Goal: Task Accomplishment & Management: Manage account settings

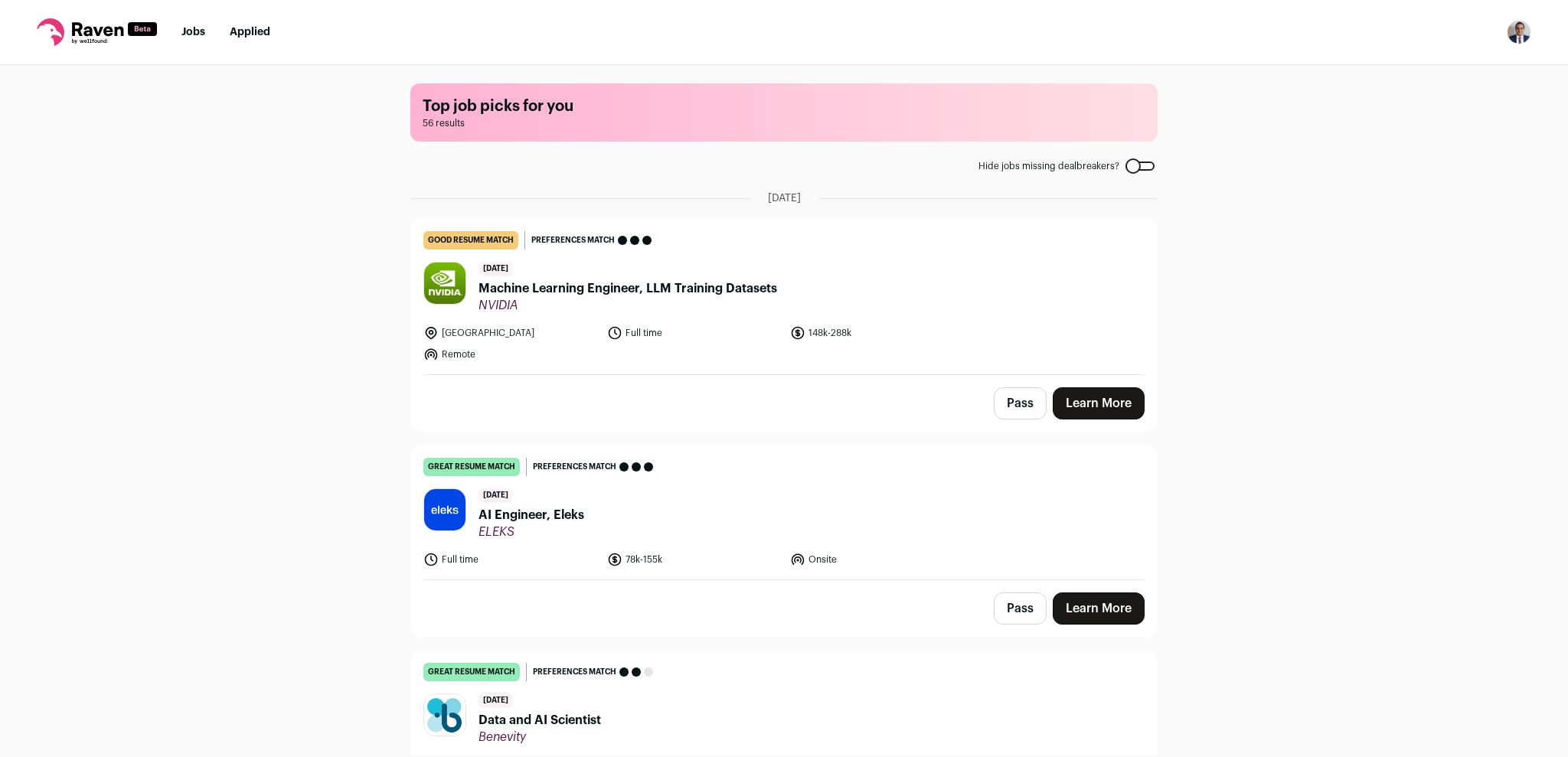
click at [1521, 37] on img "Open dropdown" at bounding box center [1519, 32] width 24 height 24
click at [1415, 75] on link "Settings" at bounding box center [1446, 72] width 169 height 37
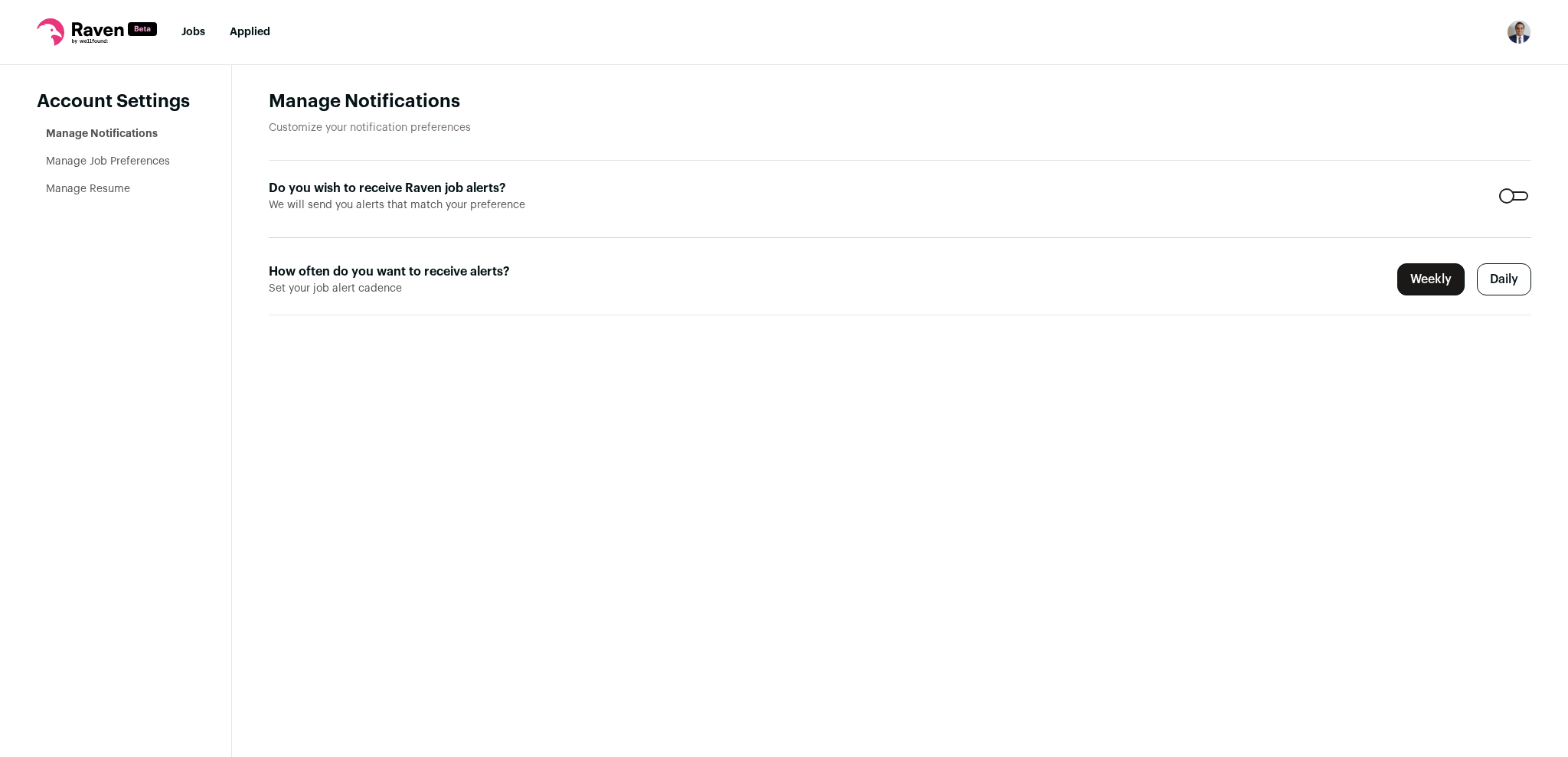
click at [1522, 29] on img "Open dropdown" at bounding box center [1519, 32] width 24 height 24
drag, startPoint x: 1066, startPoint y: 405, endPoint x: 974, endPoint y: 392, distance: 92.9
click at [1065, 405] on main "Manage Notifications Customize your notification preferences Do you wish to rec…" at bounding box center [899, 411] width 1335 height 692
click at [127, 161] on link "Manage Job Preferences" at bounding box center [107, 162] width 124 height 11
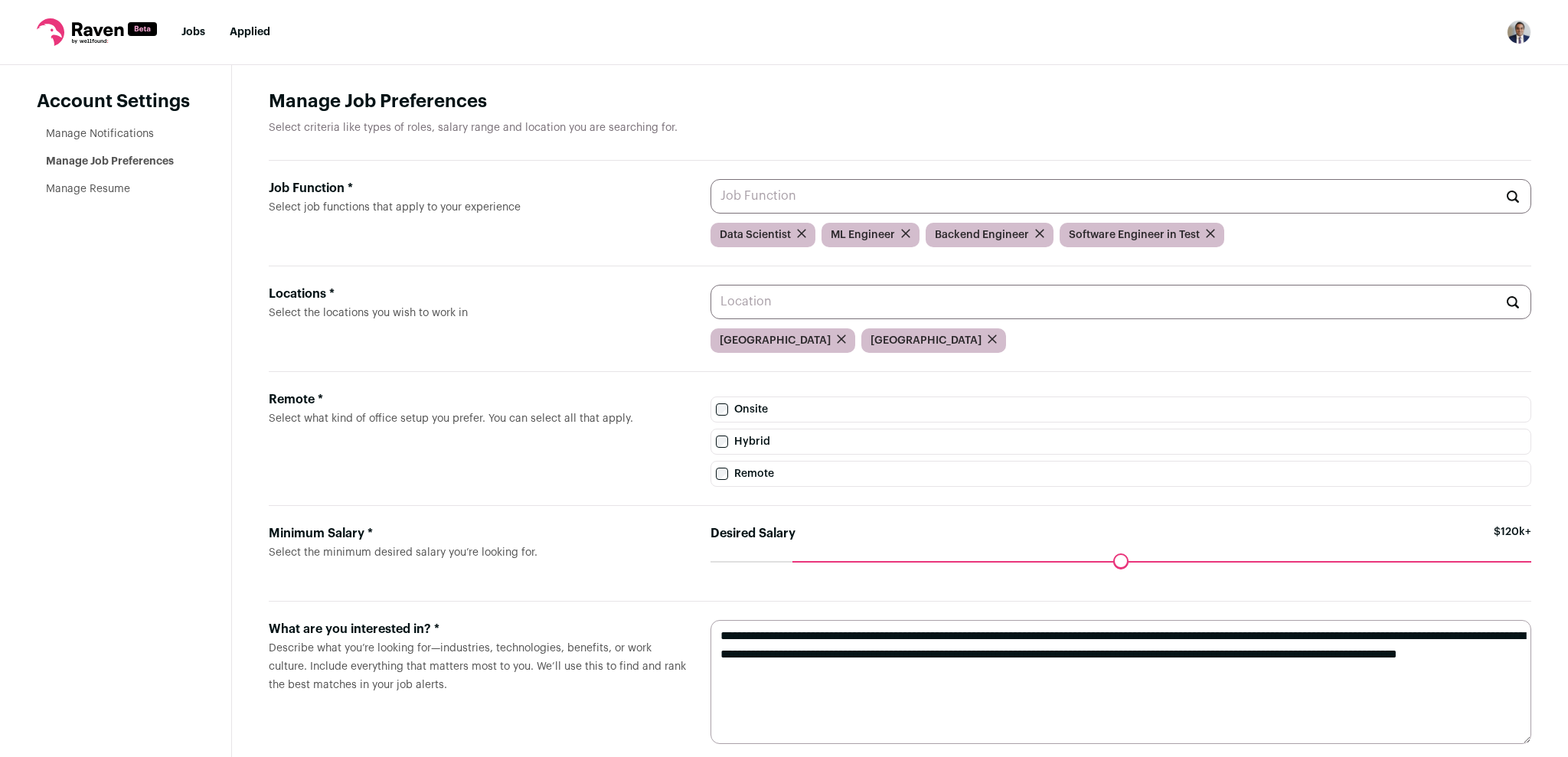
click at [100, 193] on link "Manage Resume" at bounding box center [87, 190] width 85 height 11
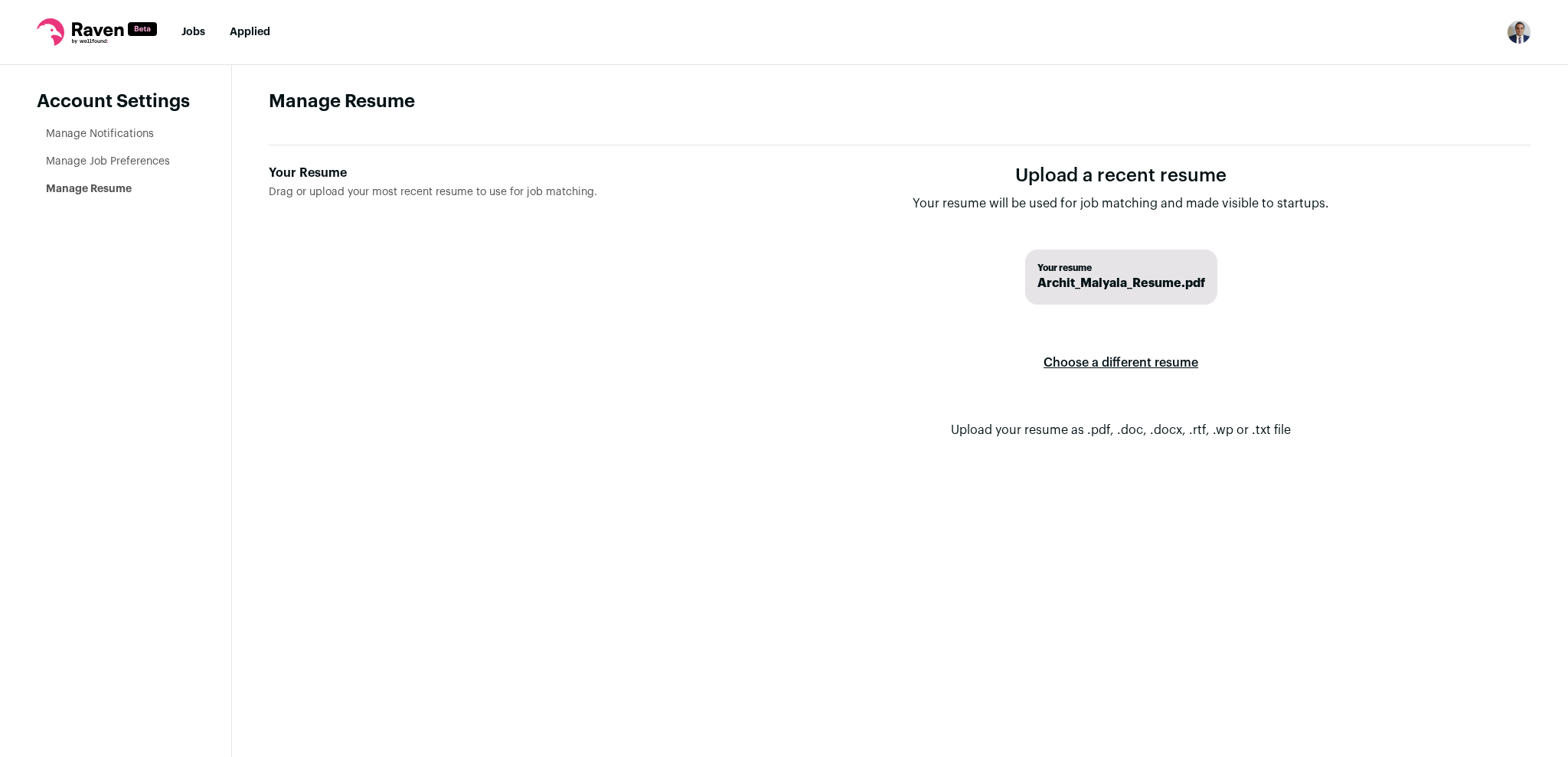
click at [1520, 35] on img "Open dropdown" at bounding box center [1519, 32] width 24 height 24
click at [1414, 75] on link "Settings" at bounding box center [1446, 72] width 169 height 37
